Goal: Task Accomplishment & Management: Use online tool/utility

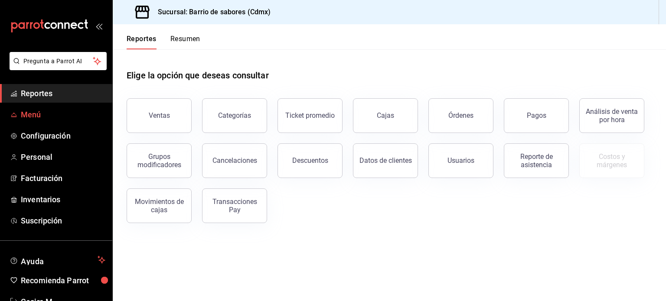
click at [34, 115] on span "Menú" at bounding box center [63, 115] width 85 height 12
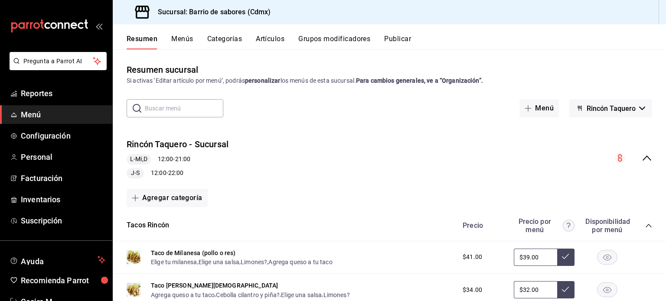
click at [277, 37] on button "Artículos" at bounding box center [270, 42] width 29 height 15
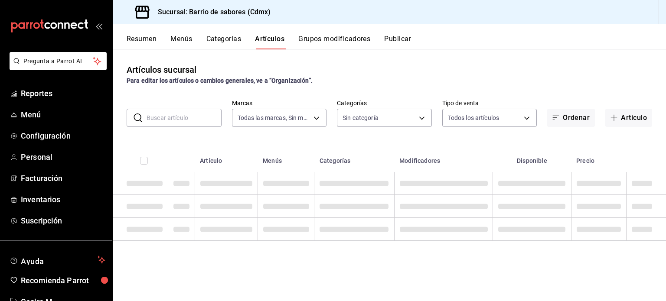
type input "54170aec-8ed1-4a83-91d9-e61a2f809249,df7bfe38-4ce9-448d-a052-554b50023395,f231c…"
click at [203, 114] on input "text" at bounding box center [184, 117] width 75 height 17
type input "d4f2c970-276d-471a-bc58-83fd5eec7f62,ac1f3768-58ea-4cf7-976a-fbc56a6832cd,56d72…"
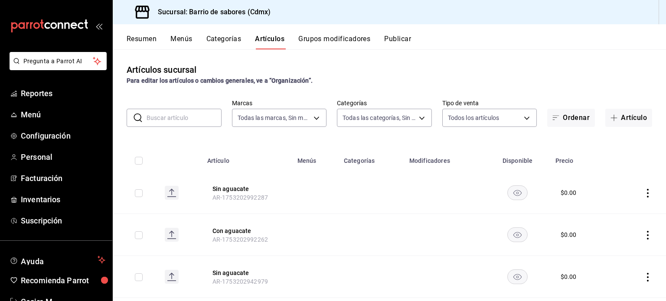
click at [203, 114] on input "text" at bounding box center [184, 117] width 75 height 17
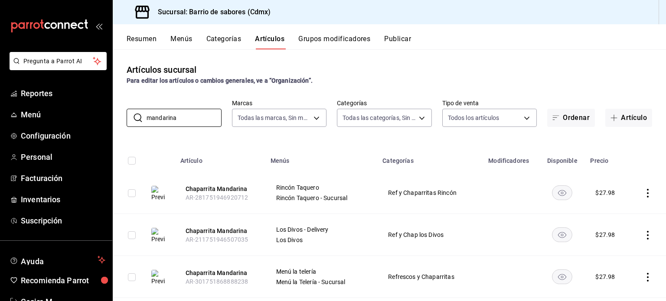
type input "mandarina"
click at [552, 193] on rect "availability-product" at bounding box center [562, 193] width 20 height 14
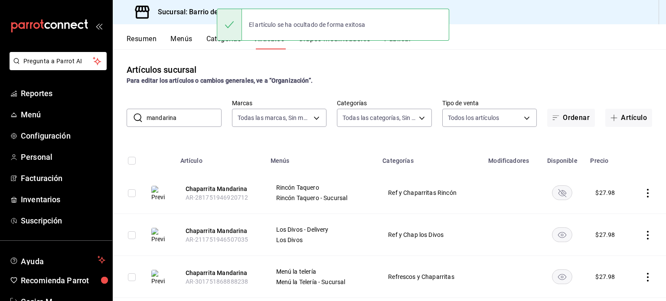
click at [553, 233] on rect "availability-product" at bounding box center [562, 235] width 20 height 14
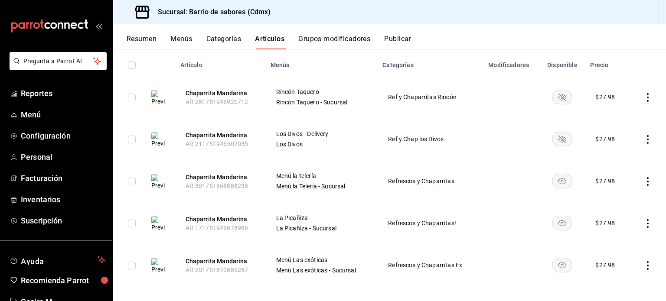
scroll to position [101, 0]
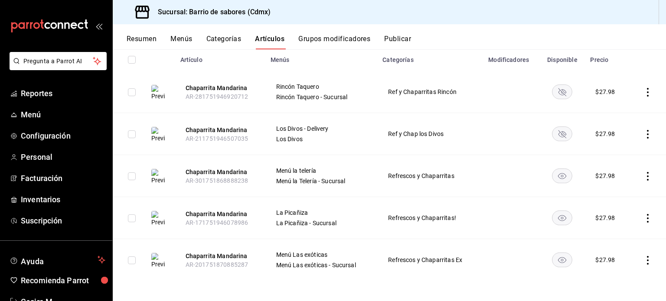
click at [564, 175] on rect "availability-product" at bounding box center [562, 176] width 20 height 14
click at [562, 215] on rect "availability-product" at bounding box center [562, 218] width 20 height 14
click at [554, 257] on rect "availability-product" at bounding box center [562, 260] width 20 height 14
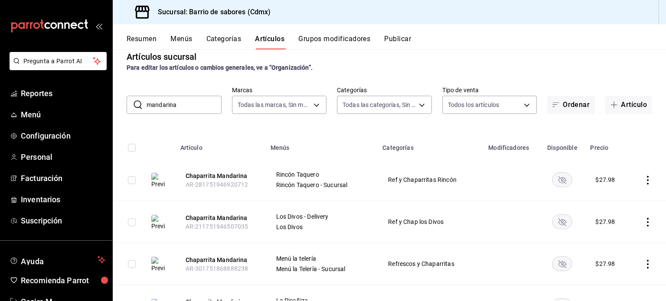
scroll to position [0, 0]
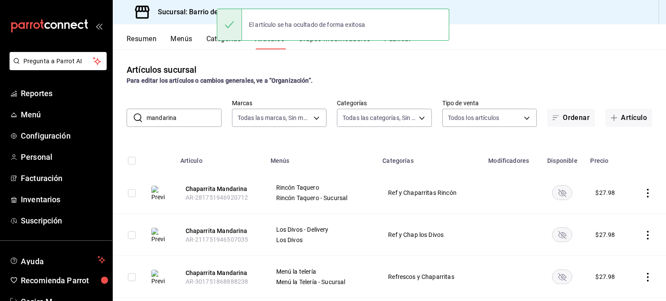
click at [401, 45] on button "Publicar" at bounding box center [397, 42] width 27 height 15
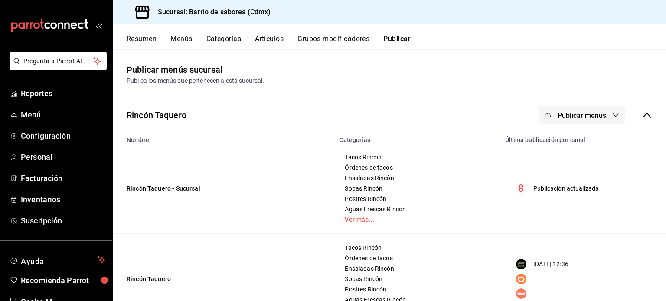
click at [576, 109] on button "Publicar menús" at bounding box center [581, 115] width 87 height 18
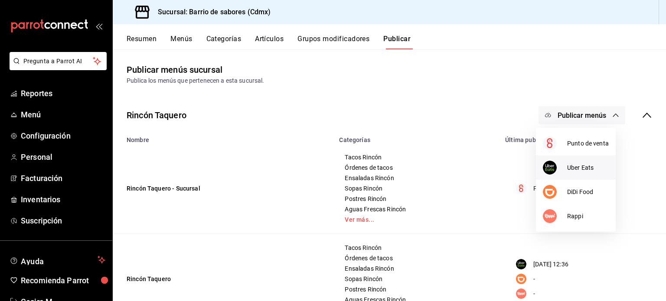
click at [578, 168] on span "Uber Eats" at bounding box center [588, 167] width 42 height 9
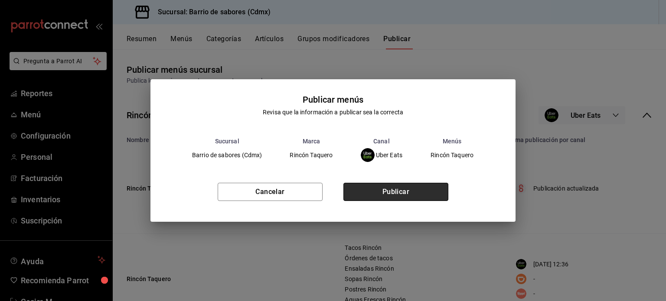
click at [431, 186] on button "Publicar" at bounding box center [395, 192] width 105 height 18
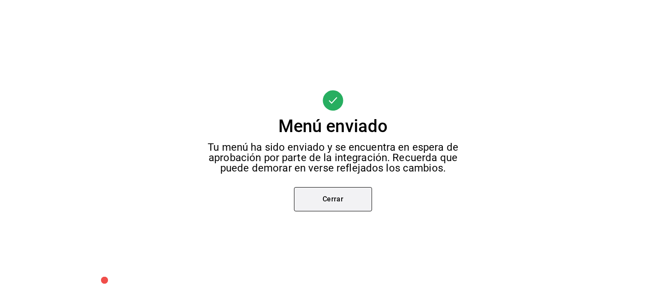
click at [352, 205] on button "Cerrar" at bounding box center [333, 199] width 78 height 24
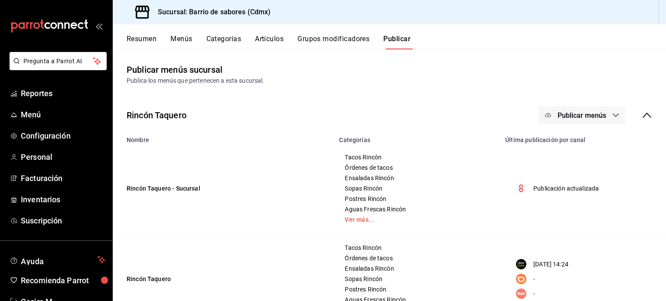
click at [635, 115] on div "Publicar menús" at bounding box center [595, 115] width 114 height 18
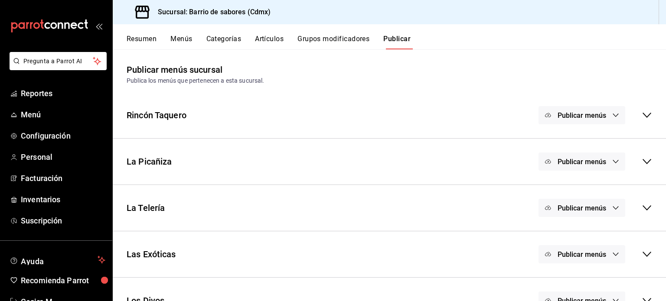
click at [601, 157] on button "Publicar menús" at bounding box center [581, 162] width 87 height 18
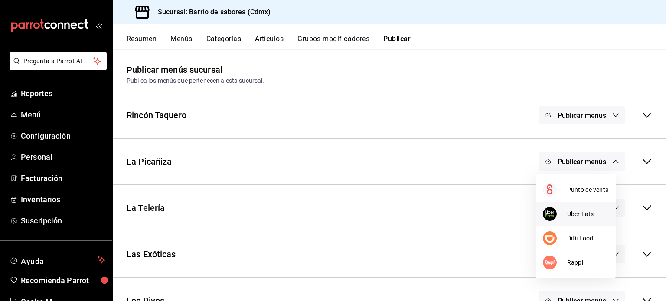
click at [583, 216] on span "Uber Eats" at bounding box center [588, 214] width 42 height 9
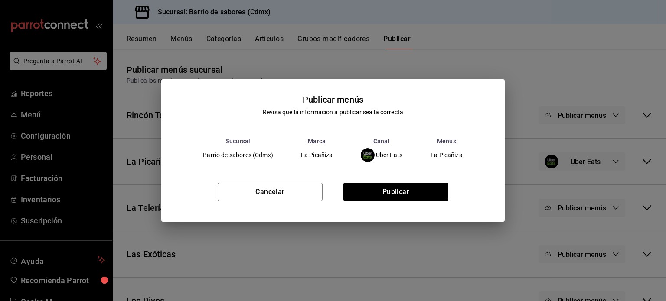
click at [381, 181] on div "Cancelar Publicar" at bounding box center [332, 195] width 343 height 53
click at [381, 189] on button "Publicar" at bounding box center [395, 192] width 105 height 18
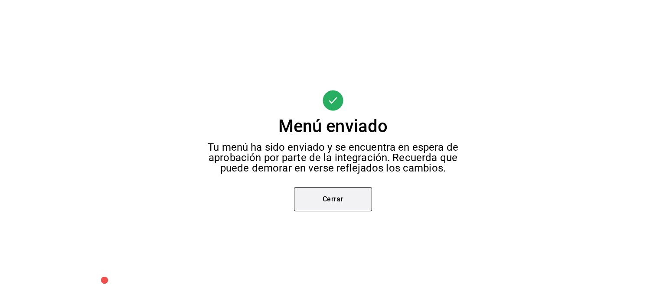
click at [371, 198] on button "Cerrar" at bounding box center [333, 199] width 78 height 24
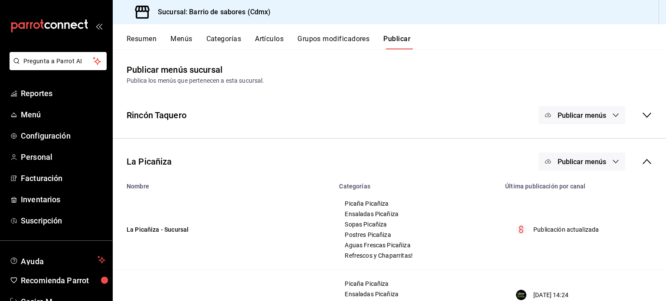
click at [648, 163] on div "La Picañiza Publicar menús" at bounding box center [389, 162] width 553 height 32
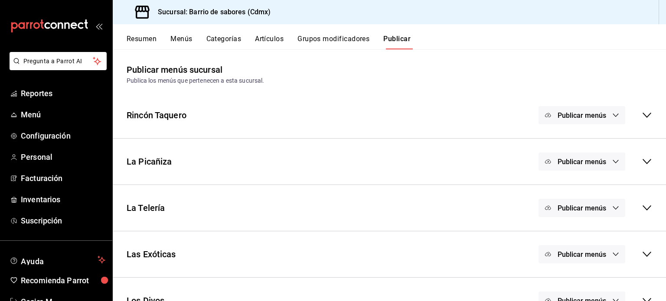
scroll to position [23, 0]
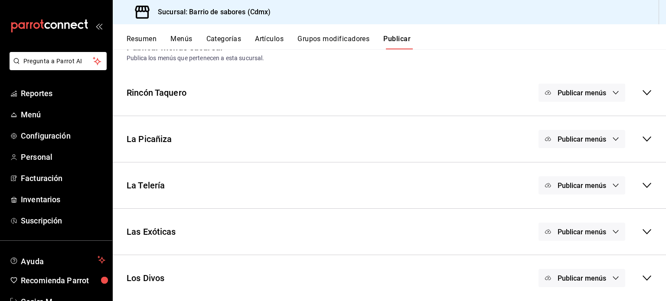
click at [601, 187] on button "Publicar menús" at bounding box center [581, 185] width 87 height 18
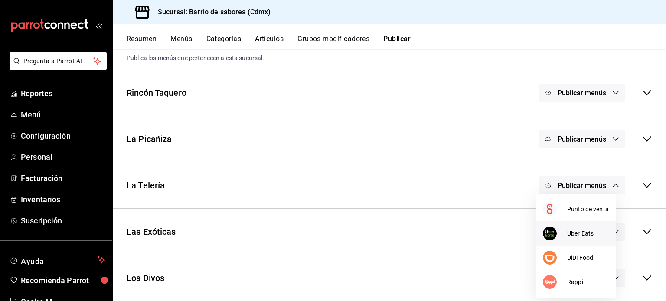
click at [577, 231] on span "Uber Eats" at bounding box center [588, 233] width 42 height 9
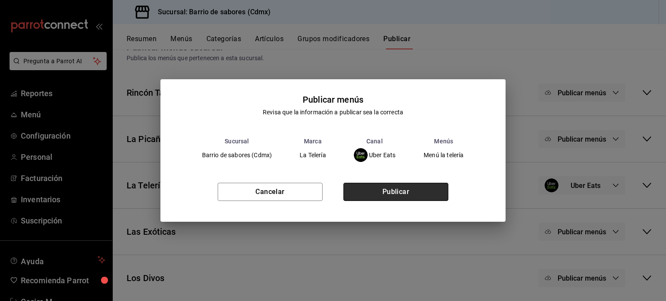
click at [428, 198] on button "Publicar" at bounding box center [395, 192] width 105 height 18
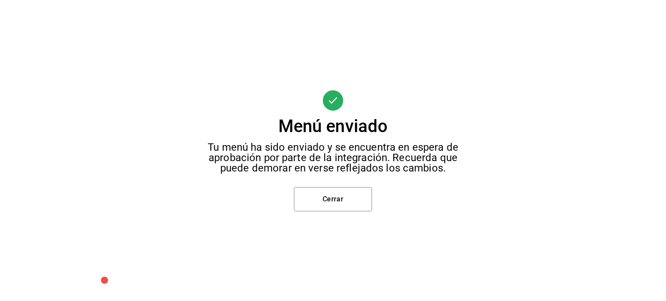
scroll to position [45, 0]
click at [322, 203] on button "Cerrar" at bounding box center [333, 199] width 78 height 24
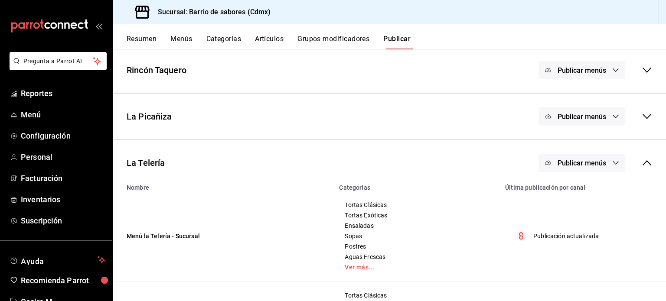
click at [600, 165] on button "Publicar menús" at bounding box center [581, 163] width 87 height 18
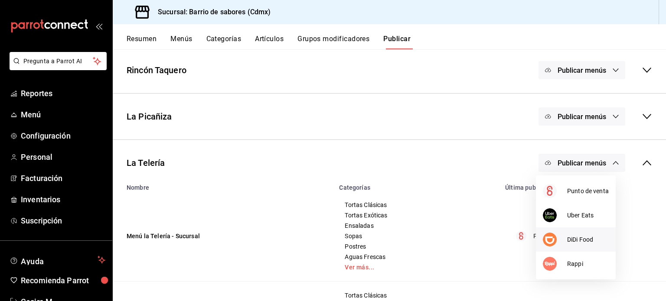
click at [588, 245] on li "DiDi Food" at bounding box center [576, 240] width 80 height 24
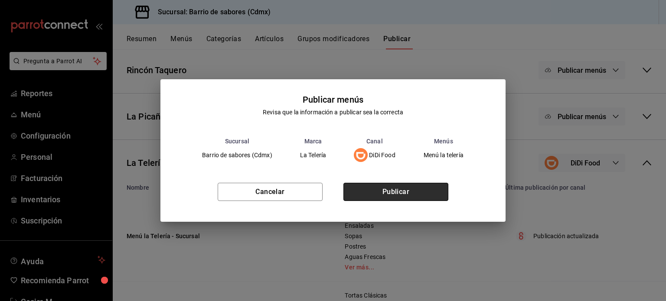
click at [401, 196] on button "Publicar" at bounding box center [395, 192] width 105 height 18
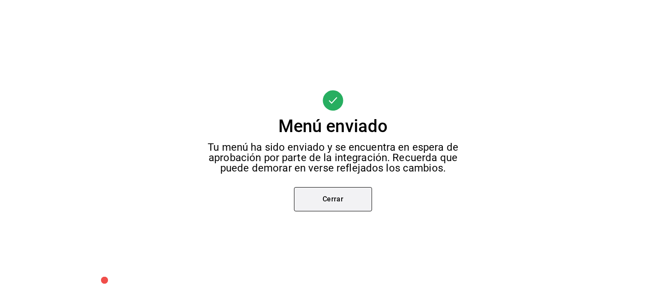
click at [336, 205] on button "Cerrar" at bounding box center [333, 199] width 78 height 24
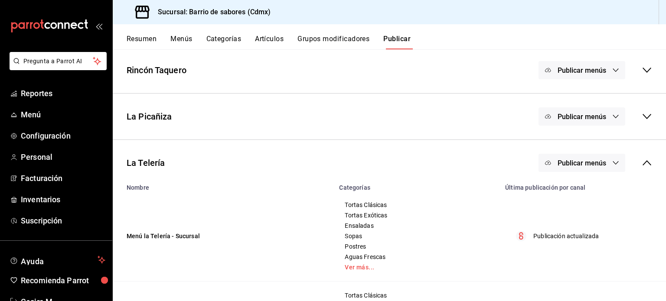
click at [589, 171] on button "Publicar menús" at bounding box center [581, 163] width 87 height 18
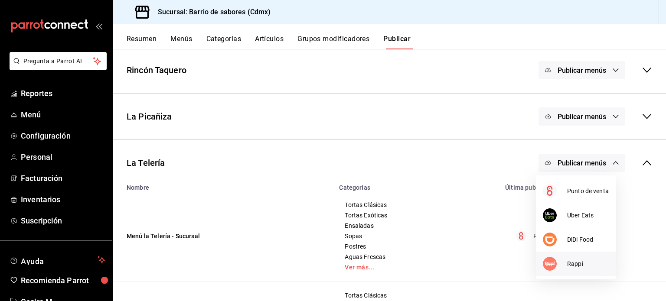
click at [577, 261] on span "Rappi" at bounding box center [588, 264] width 42 height 9
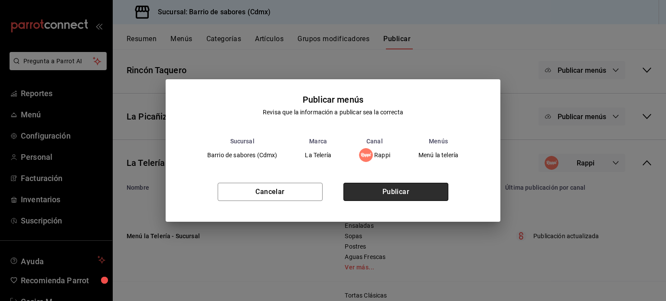
click at [409, 198] on button "Publicar" at bounding box center [395, 192] width 105 height 18
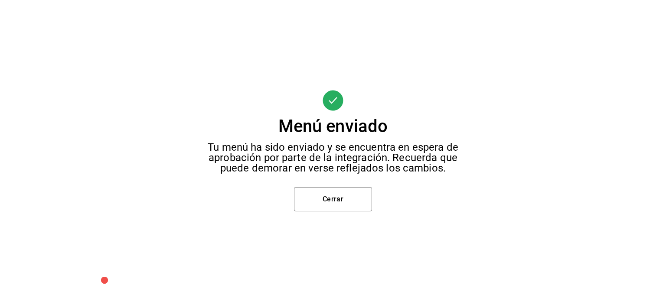
click at [333, 218] on div "Menú enviado Tu menú ha sido enviado y se encuentra en espera de aprobación por…" at bounding box center [333, 150] width 666 height 301
click at [332, 200] on button "Cerrar" at bounding box center [333, 199] width 78 height 24
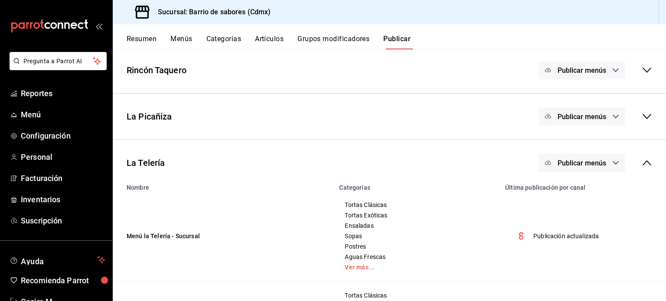
click at [642, 161] on icon at bounding box center [647, 163] width 10 height 10
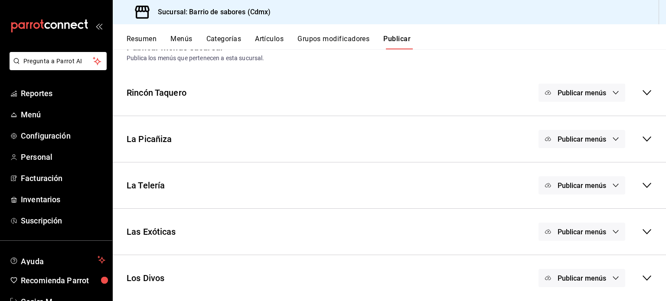
click at [594, 241] on div "Las Exóticas Publicar menús" at bounding box center [389, 232] width 553 height 32
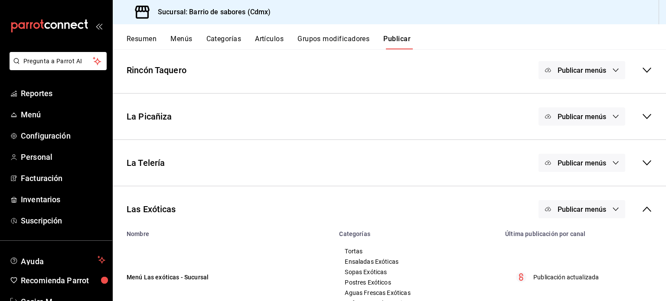
scroll to position [202, 0]
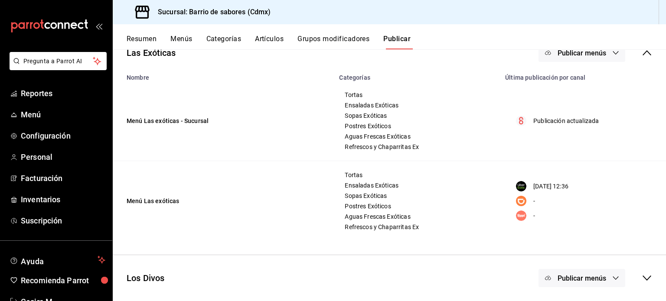
click at [588, 54] on span "Publicar menús" at bounding box center [581, 53] width 49 height 8
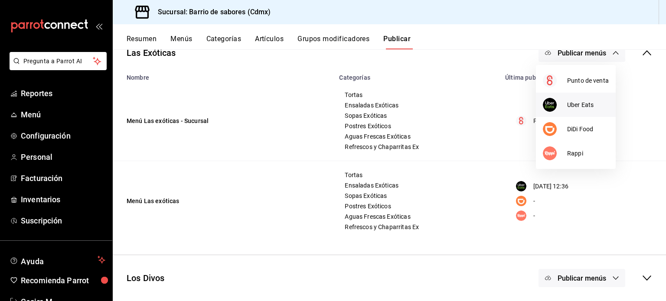
click at [565, 105] on div at bounding box center [555, 105] width 24 height 14
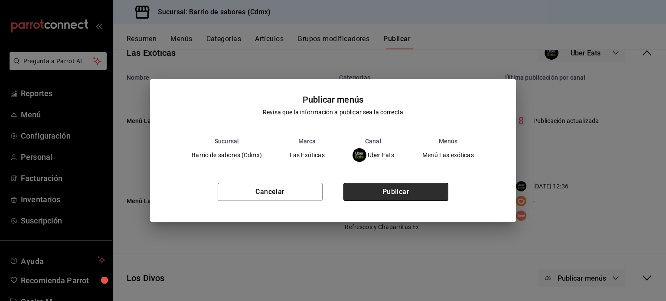
click at [415, 197] on button "Publicar" at bounding box center [395, 192] width 105 height 18
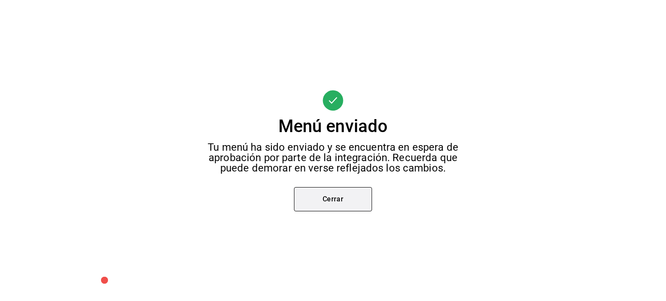
click at [352, 193] on button "Cerrar" at bounding box center [333, 199] width 78 height 24
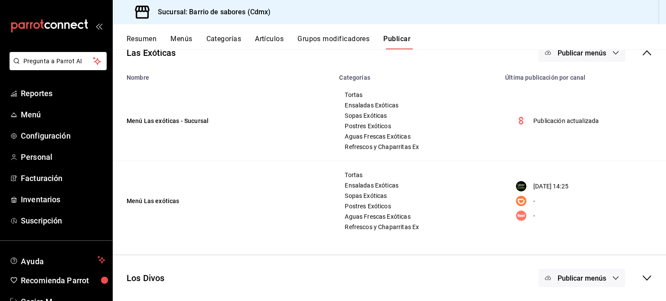
click at [581, 277] on span "Publicar menús" at bounding box center [581, 278] width 49 height 8
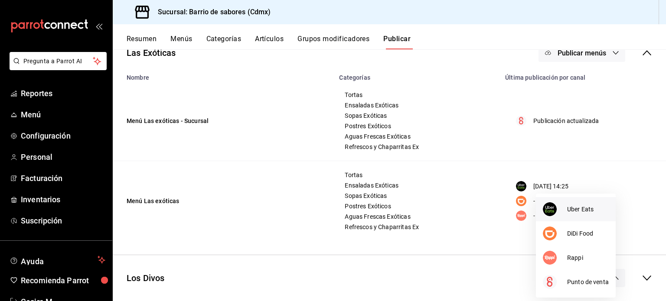
click at [575, 209] on span "Uber Eats" at bounding box center [588, 209] width 42 height 9
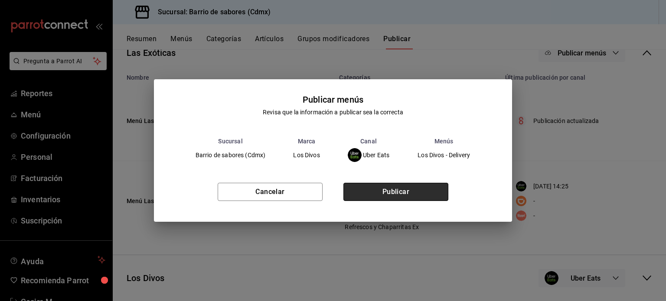
click at [435, 191] on button "Publicar" at bounding box center [395, 192] width 105 height 18
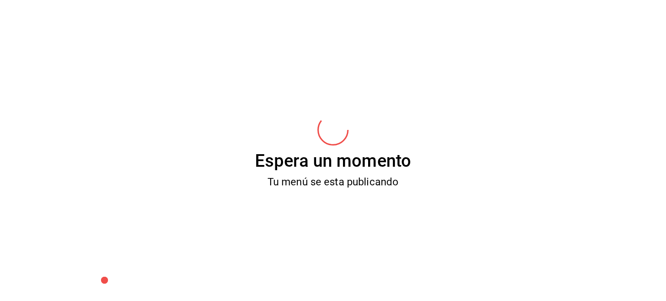
drag, startPoint x: 593, startPoint y: 286, endPoint x: 619, endPoint y: 215, distance: 76.0
click at [619, 215] on div "Espera un momento Tu menú se esta publicando" at bounding box center [333, 150] width 666 height 301
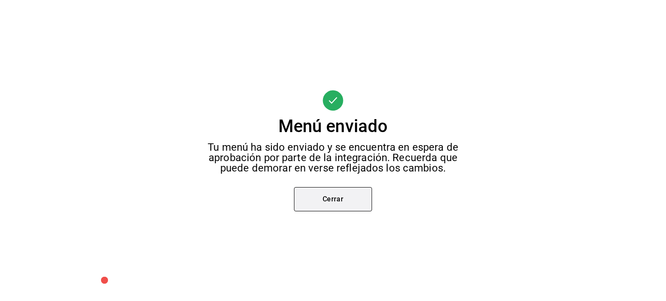
click at [369, 198] on button "Cerrar" at bounding box center [333, 199] width 78 height 24
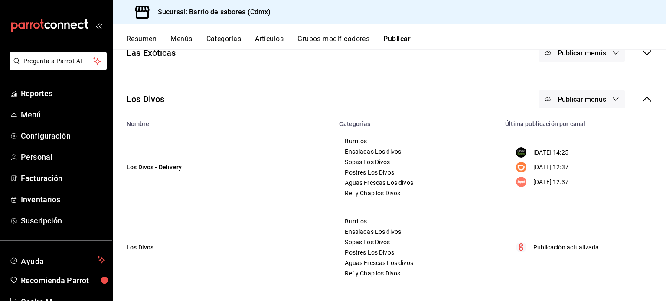
click at [582, 108] on div "Los Divos Publicar menús" at bounding box center [389, 99] width 553 height 32
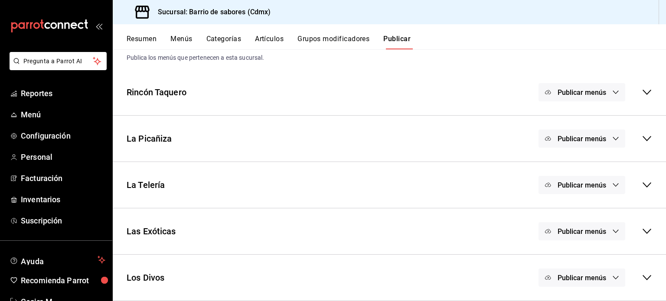
scroll to position [23, 0]
click at [569, 281] on span "Publicar menús" at bounding box center [581, 278] width 49 height 8
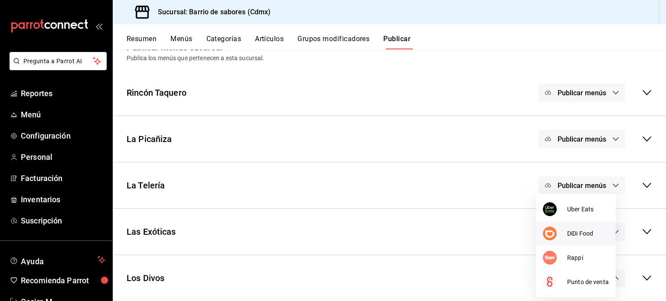
click at [583, 230] on span "DiDi Food" at bounding box center [588, 233] width 42 height 9
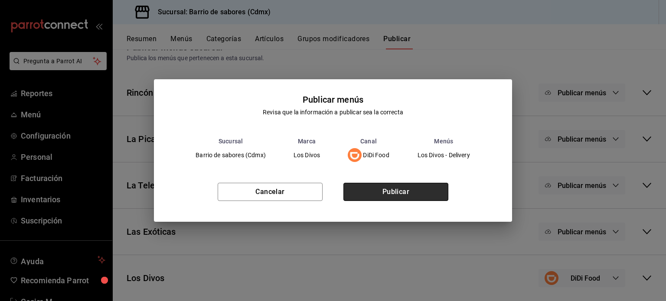
click at [397, 190] on button "Publicar" at bounding box center [395, 192] width 105 height 18
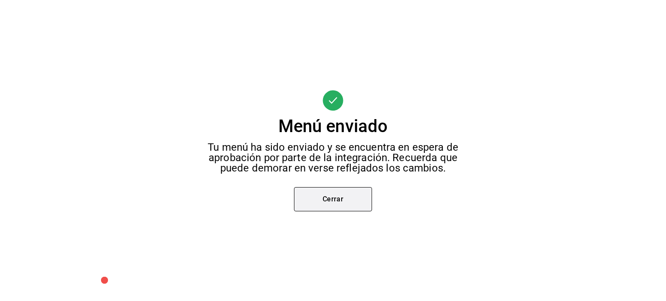
click at [343, 198] on button "Cerrar" at bounding box center [333, 199] width 78 height 24
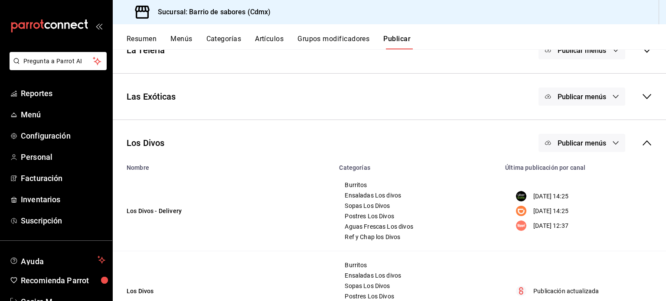
scroll to position [202, 0]
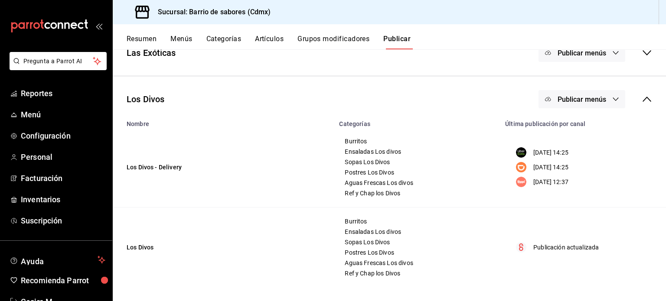
click at [603, 102] on button "Publicar menús" at bounding box center [581, 99] width 87 height 18
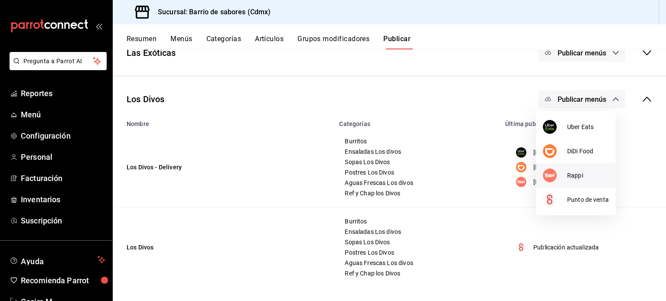
click at [586, 176] on span "Rappi" at bounding box center [588, 175] width 42 height 9
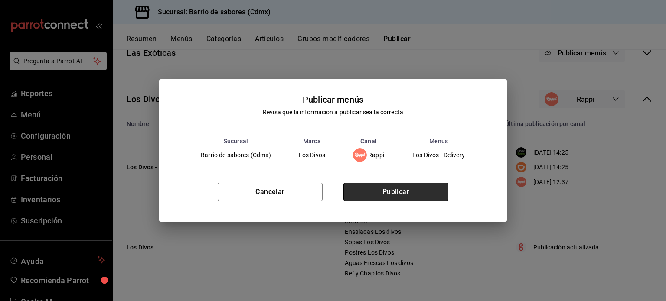
click at [428, 193] on button "Publicar" at bounding box center [395, 192] width 105 height 18
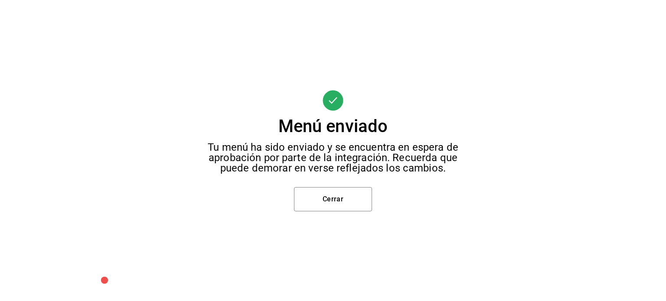
scroll to position [35, 0]
